Goal: Information Seeking & Learning: Learn about a topic

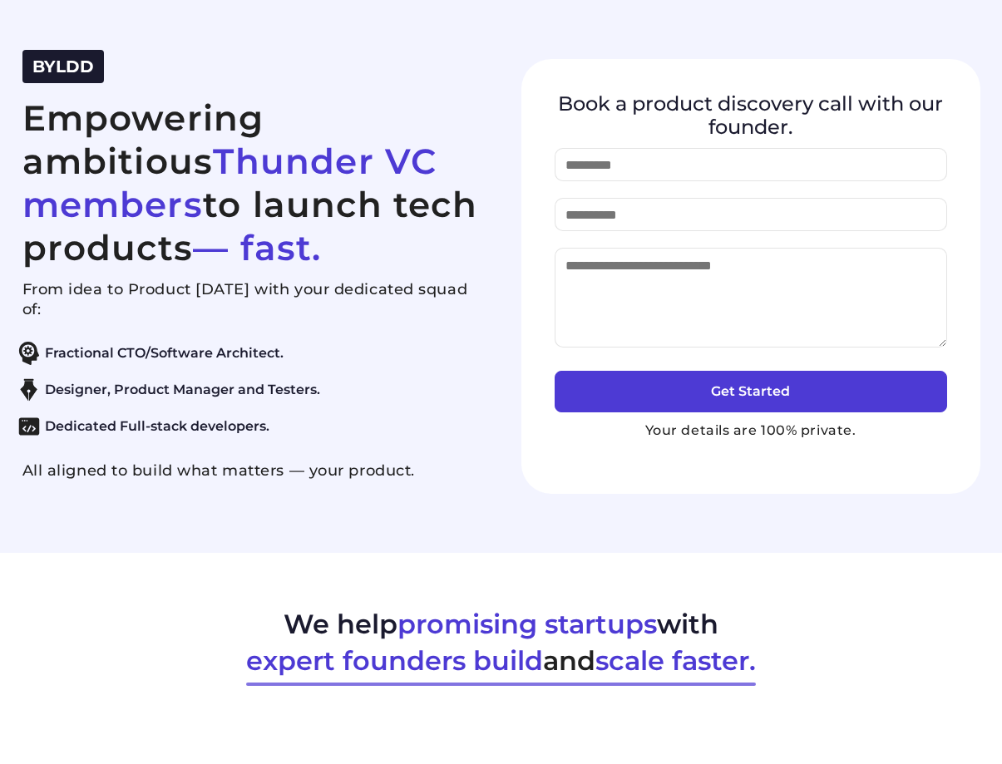
click at [402, 48] on section "BYLDD Empowering ambitious Thunder VC members to launch tech products — fast. F…" at bounding box center [501, 276] width 1002 height 553
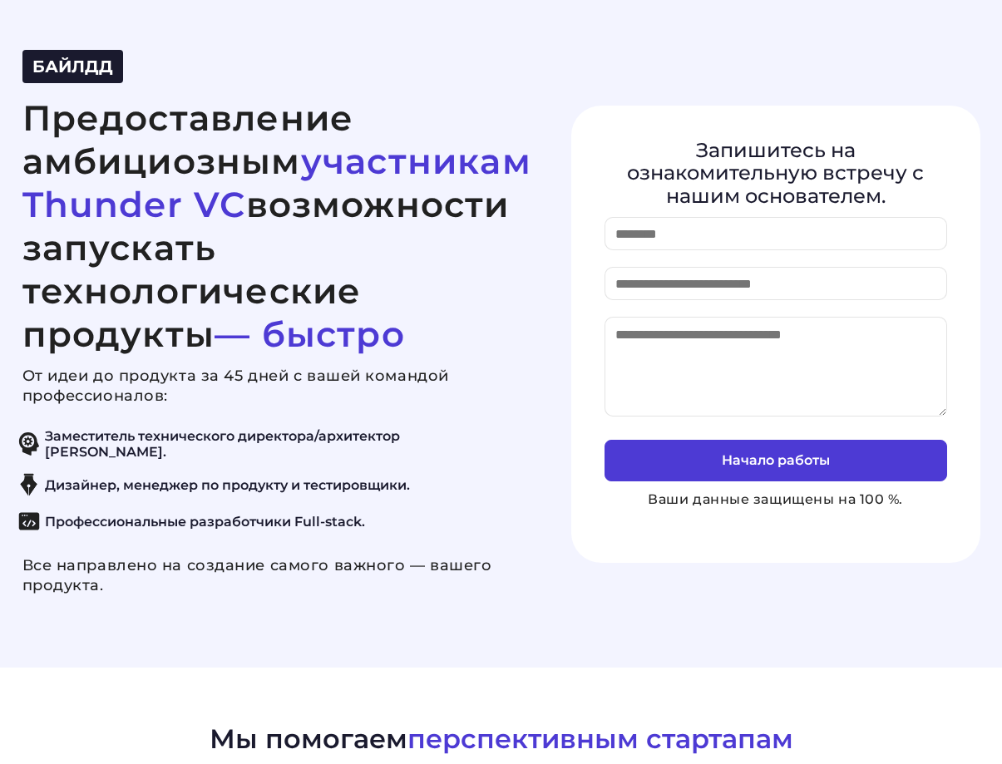
click at [427, 86] on div "БАЙЛДД Предоставление амбициозным участникам Thunder VC возможности запускать т…" at bounding box center [276, 334] width 509 height 568
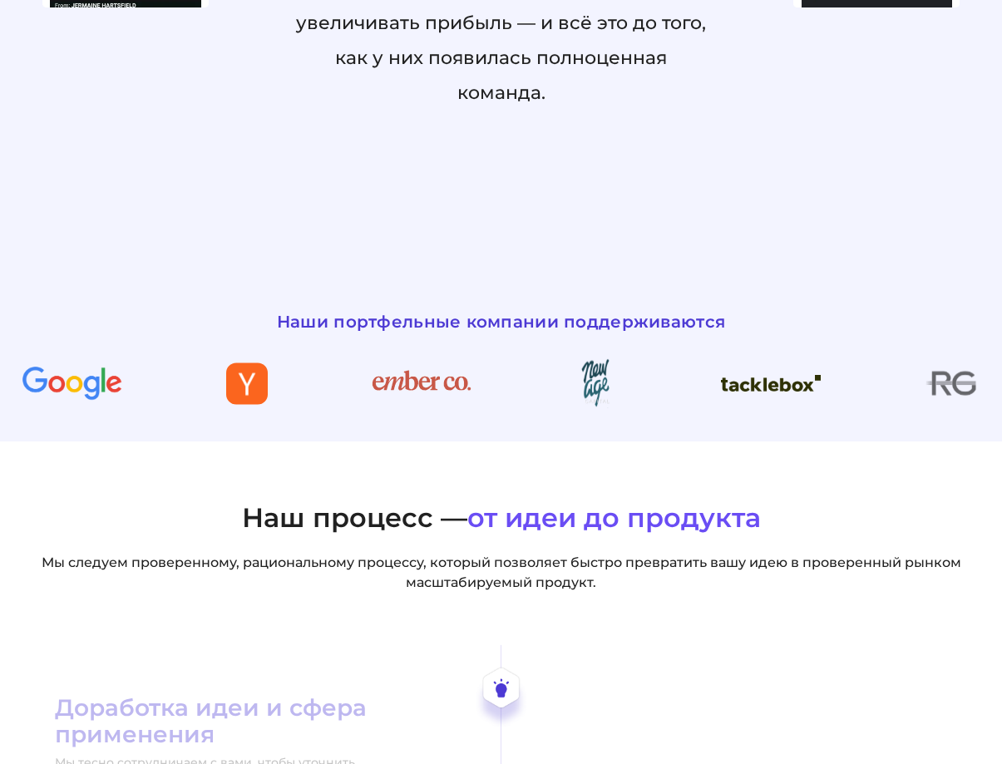
scroll to position [2079, 0]
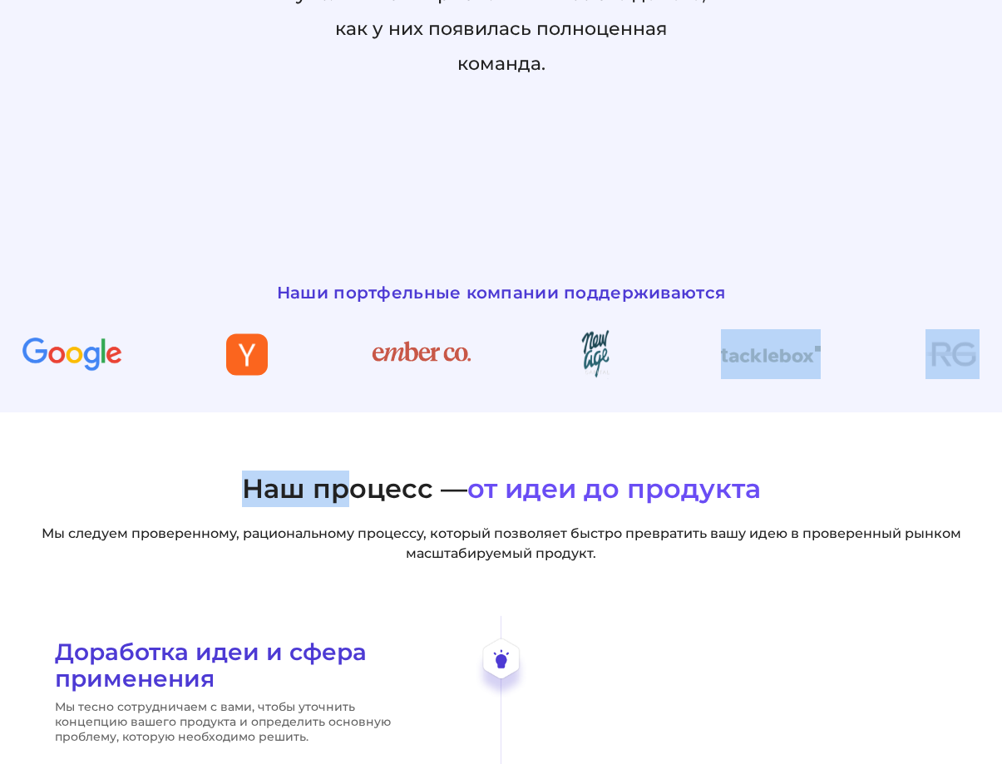
drag, startPoint x: 843, startPoint y: 391, endPoint x: 168, endPoint y: 496, distance: 683.5
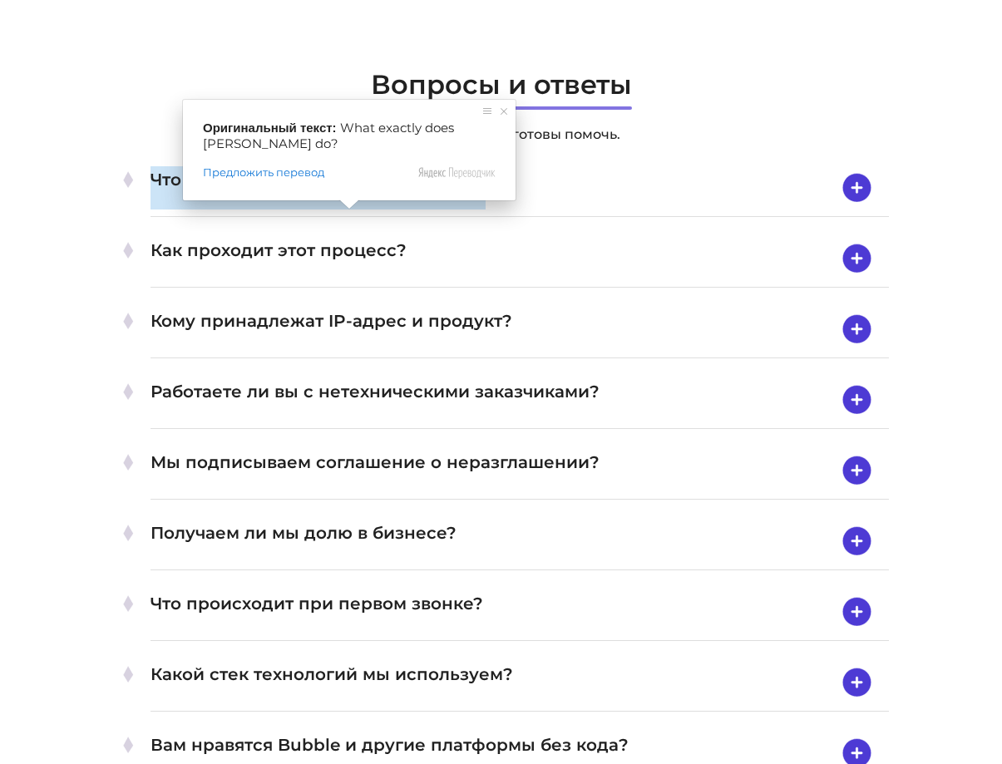
scroll to position [5489, 0]
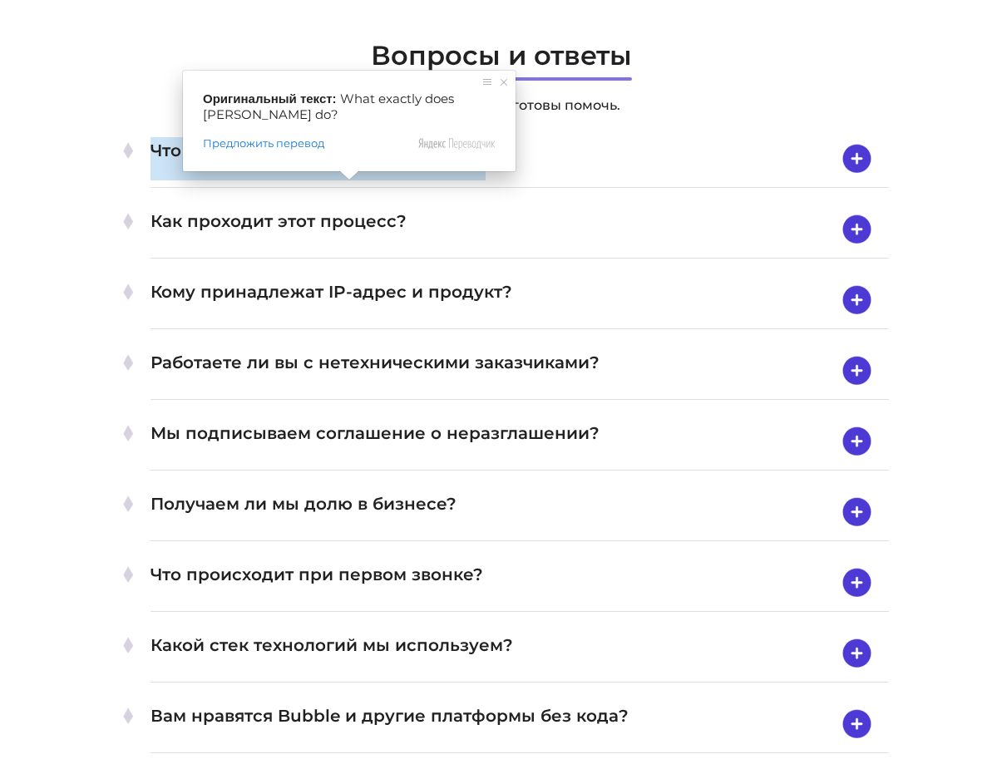
click at [345, 322] on ya-tr-span "Кому принадлежат IP-адрес и продукт?" at bounding box center [332, 300] width 362 height 43
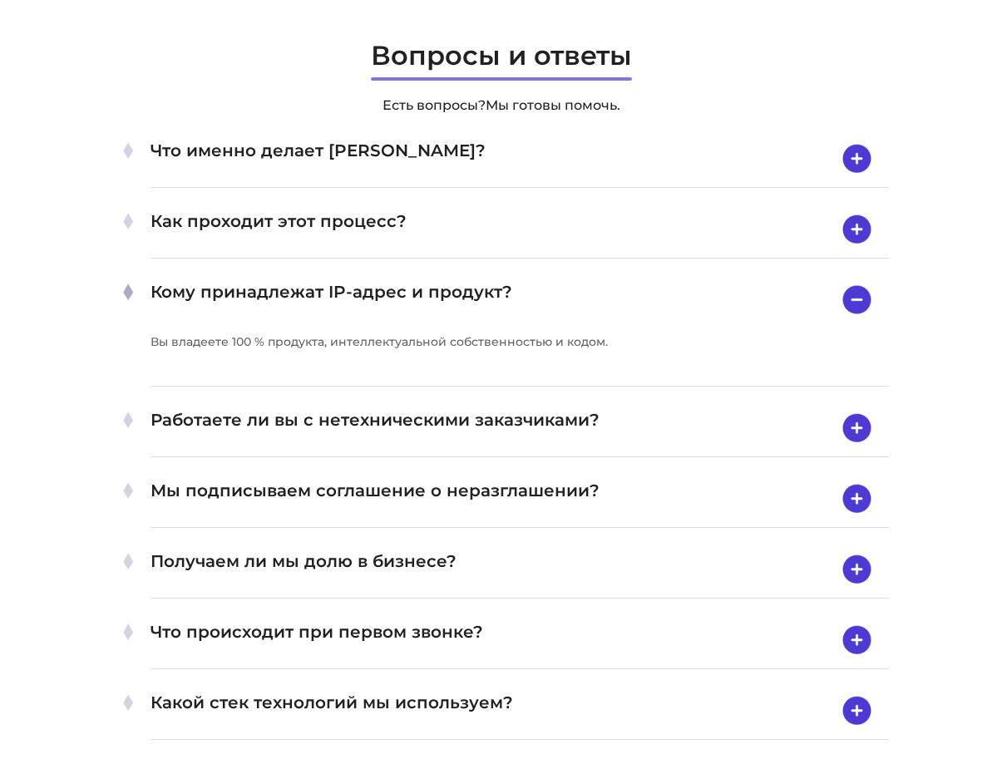
scroll to position [5572, 0]
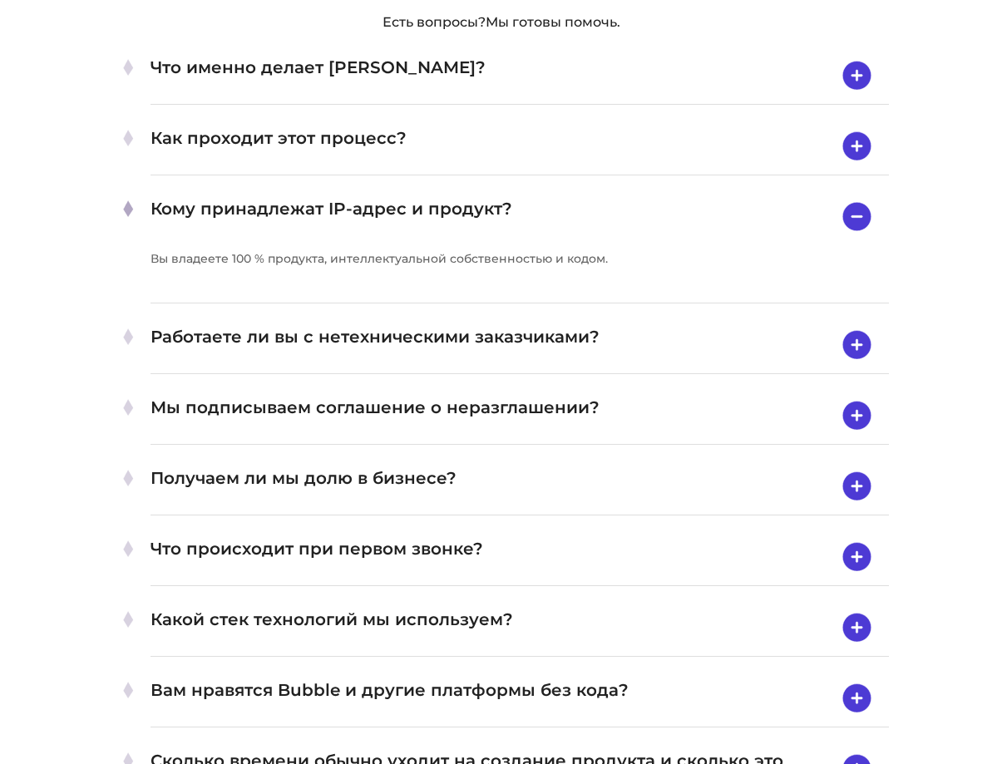
click at [343, 367] on ya-tr-span "Работаете ли вы с нетехническими заказчиками?" at bounding box center [375, 345] width 449 height 43
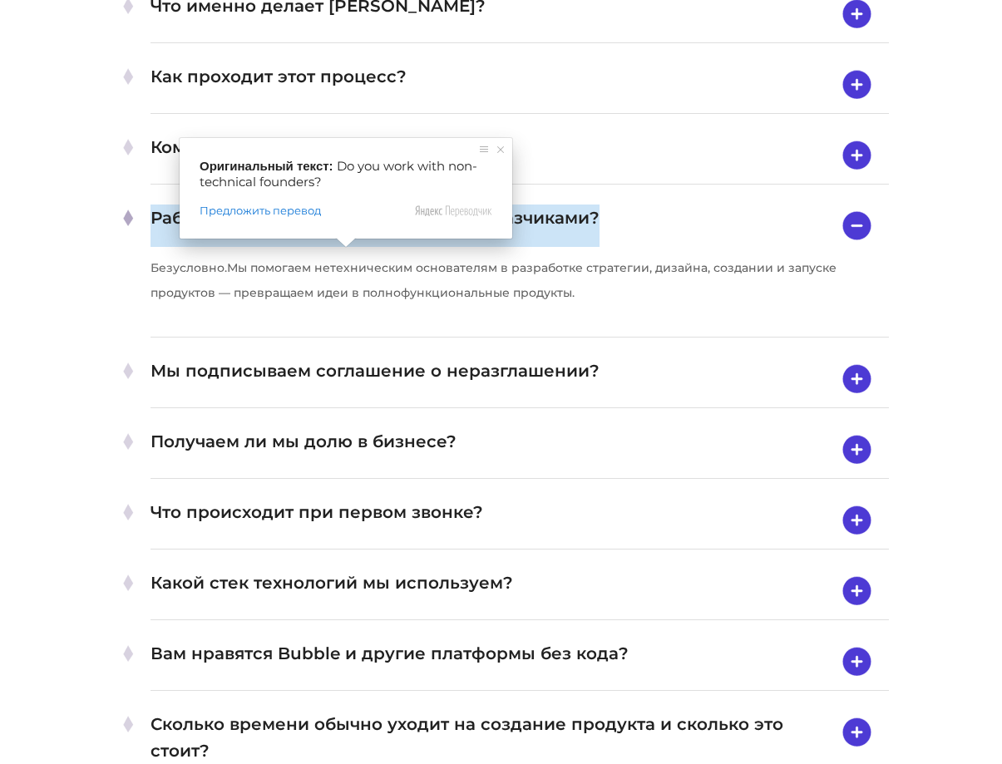
scroll to position [5738, 0]
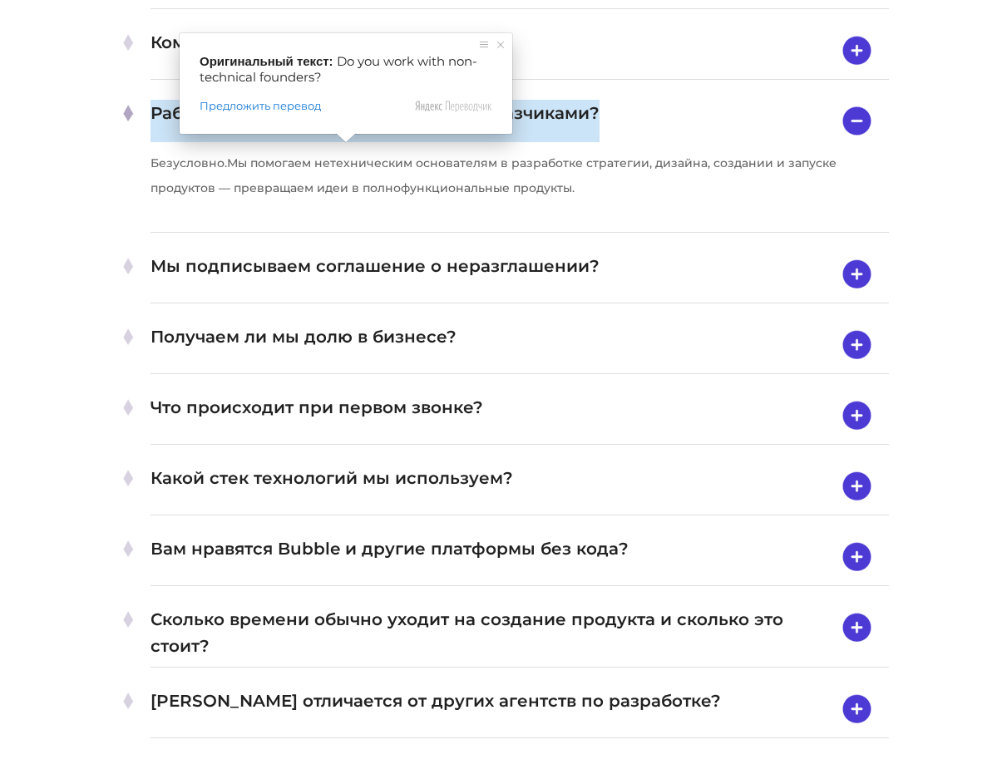
click at [344, 367] on ya-tr-span "Получаем ли мы долю в бизнесе?" at bounding box center [304, 345] width 306 height 43
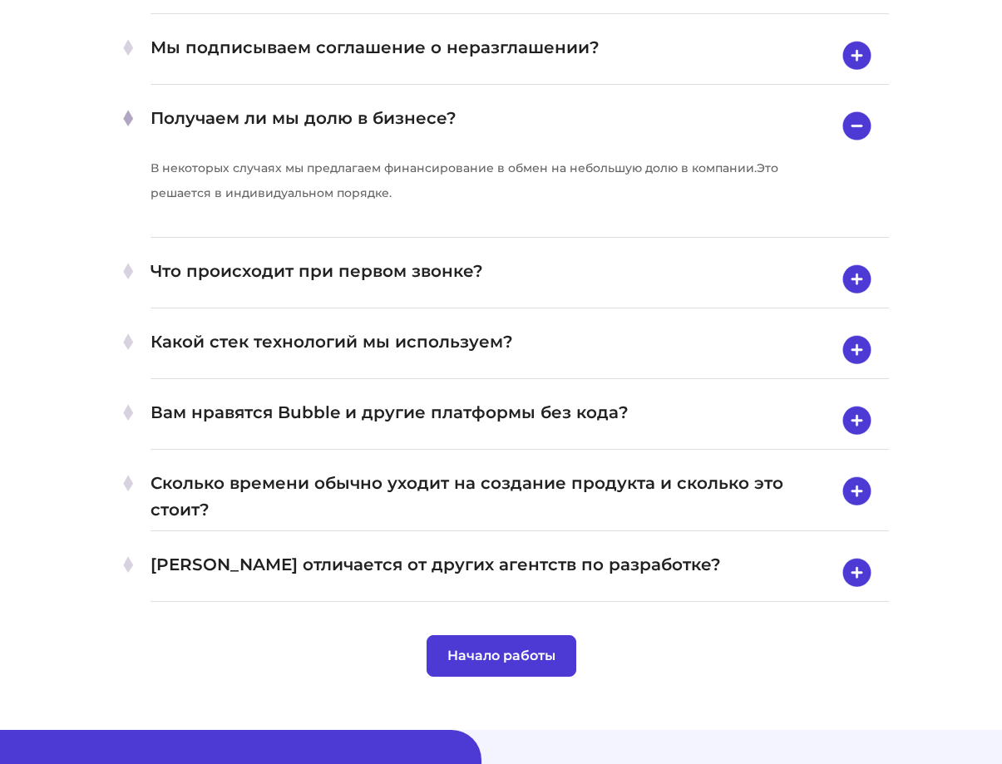
scroll to position [5905, 0]
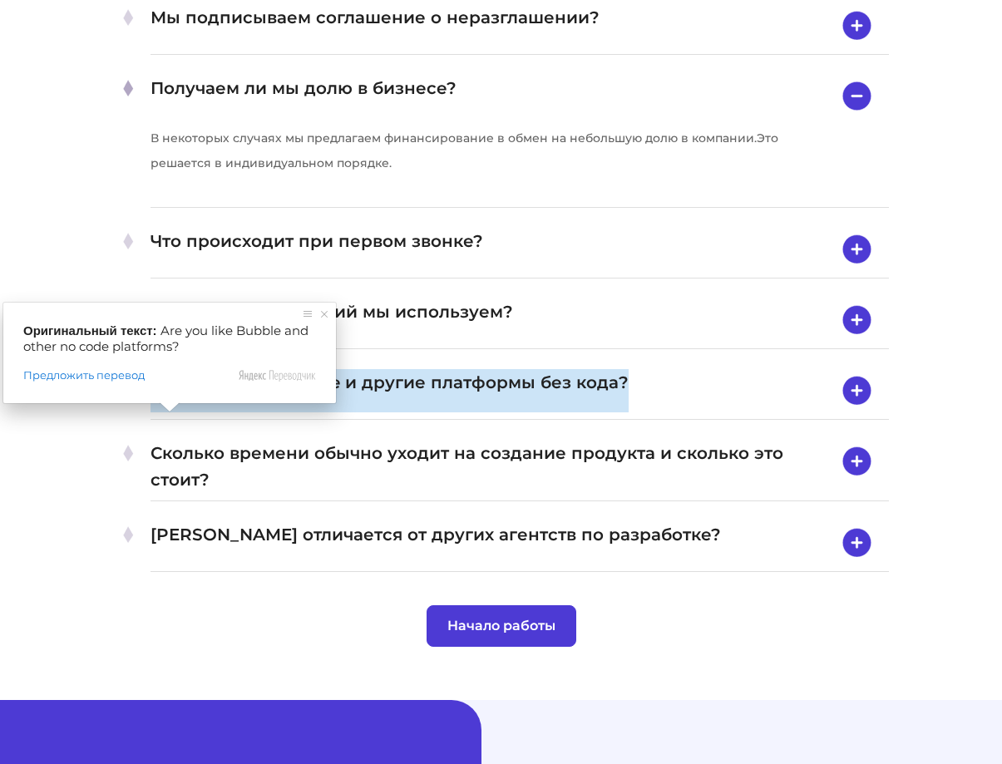
click at [298, 412] on ya-tr-span "Вам нравятся Bubble и другие платформы без кода?" at bounding box center [390, 390] width 478 height 43
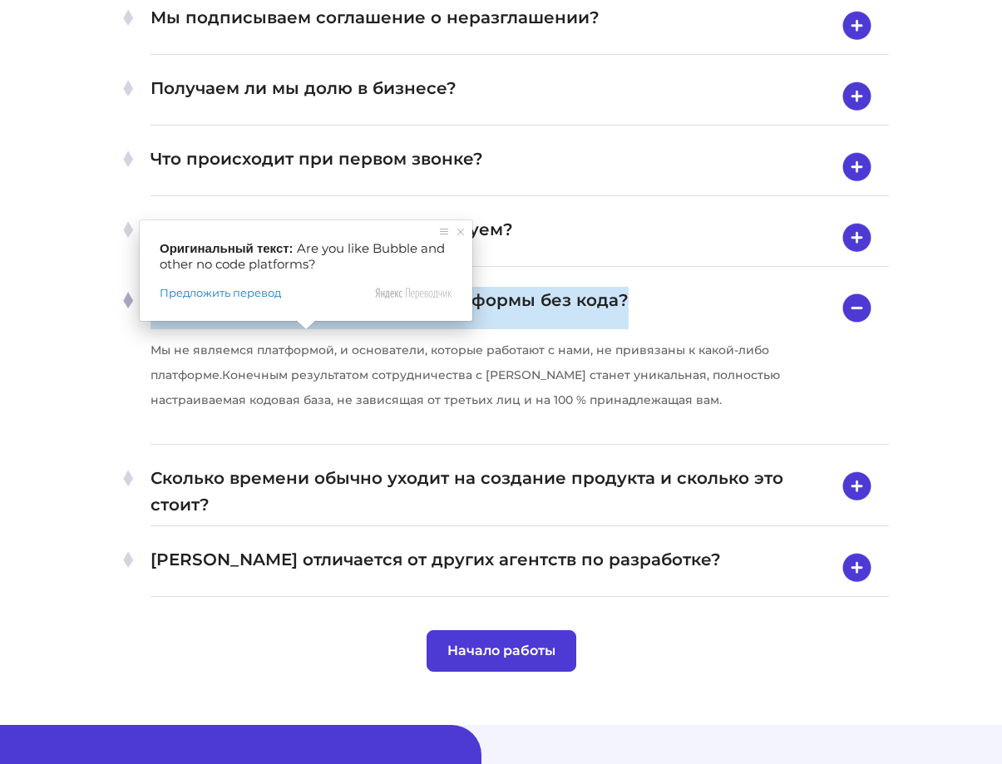
drag, startPoint x: 286, startPoint y: 340, endPoint x: 343, endPoint y: 333, distance: 57.8
click at [343, 329] on ya-tr-span "Вам нравятся Bubble и другие платформы без кода?" at bounding box center [390, 308] width 478 height 42
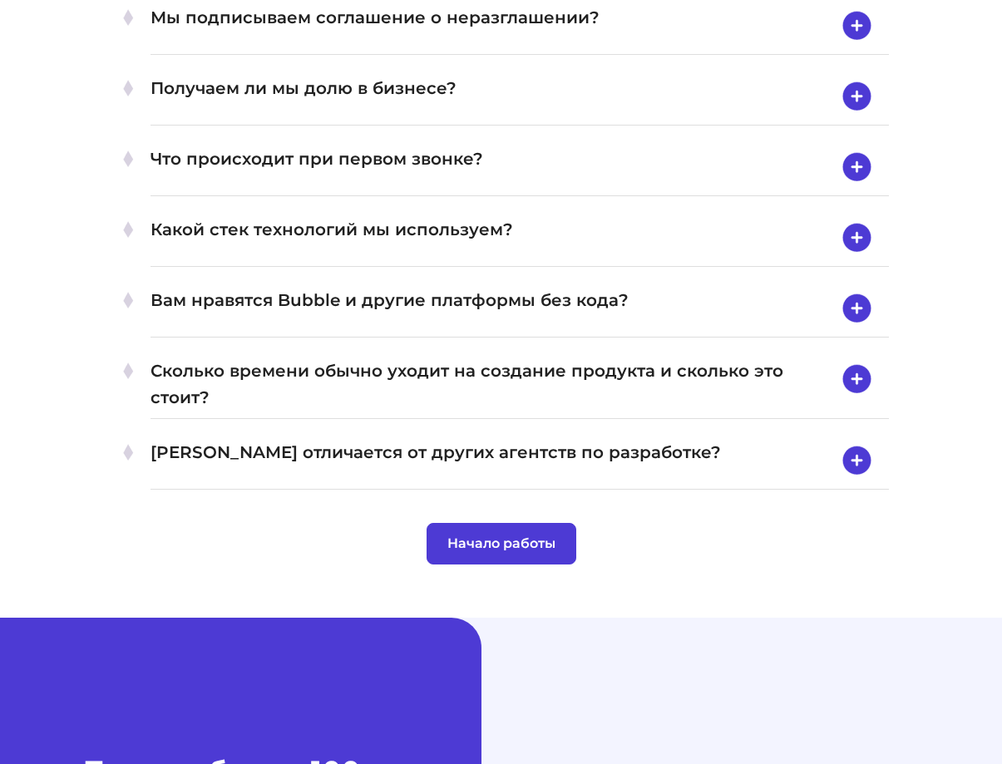
click at [333, 482] on ya-tr-span "[PERSON_NAME] отличается от других агентств по разработке?" at bounding box center [436, 460] width 570 height 43
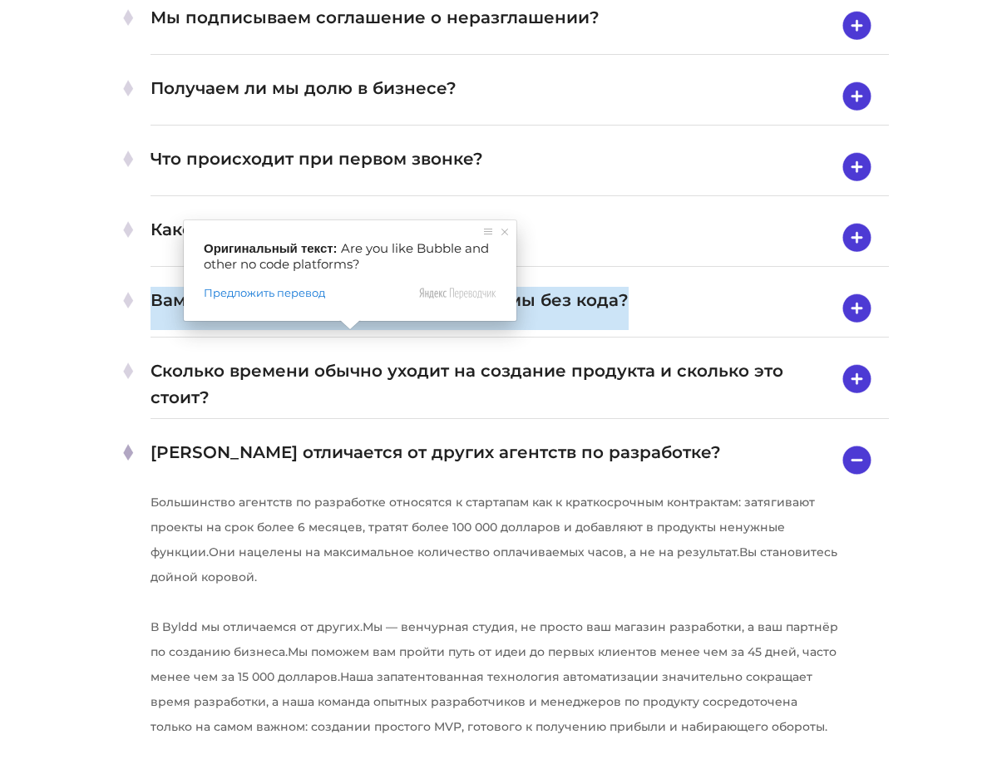
click at [410, 330] on ya-tr-span "Вам нравятся Bubble и другие платформы без кода?" at bounding box center [390, 308] width 478 height 43
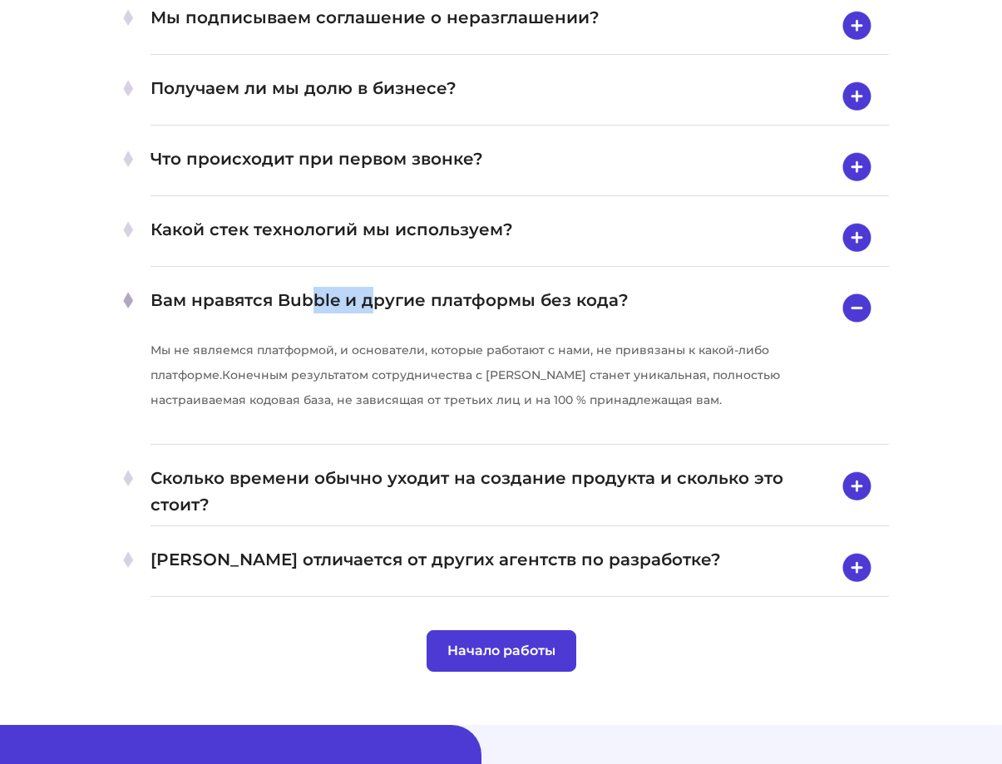
drag, startPoint x: 284, startPoint y: 331, endPoint x: 350, endPoint y: 331, distance: 66.5
click at [350, 329] on ya-tr-span "Вам нравятся Bubble и другие платформы без кода?" at bounding box center [390, 308] width 478 height 42
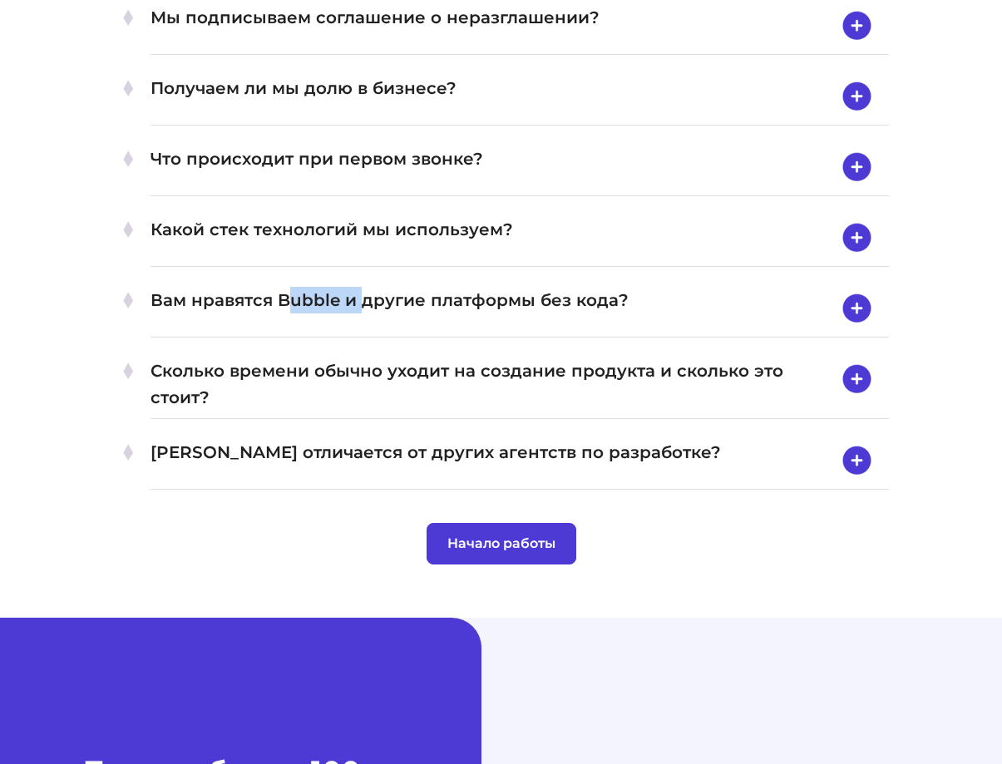
drag, startPoint x: 273, startPoint y: 332, endPoint x: 342, endPoint y: 333, distance: 69.0
click at [342, 330] on ya-tr-span "Вам нравятся Bubble и другие платформы без кода?" at bounding box center [390, 308] width 478 height 43
